Goal: Browse casually: Explore the website without a specific task or goal

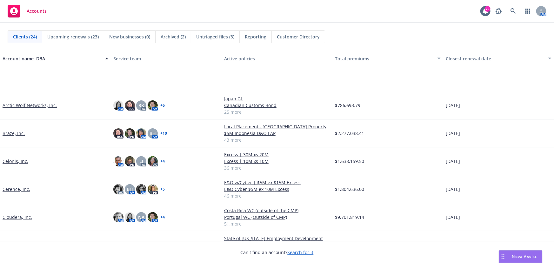
scroll to position [57, 0]
